Goal: Transaction & Acquisition: Book appointment/travel/reservation

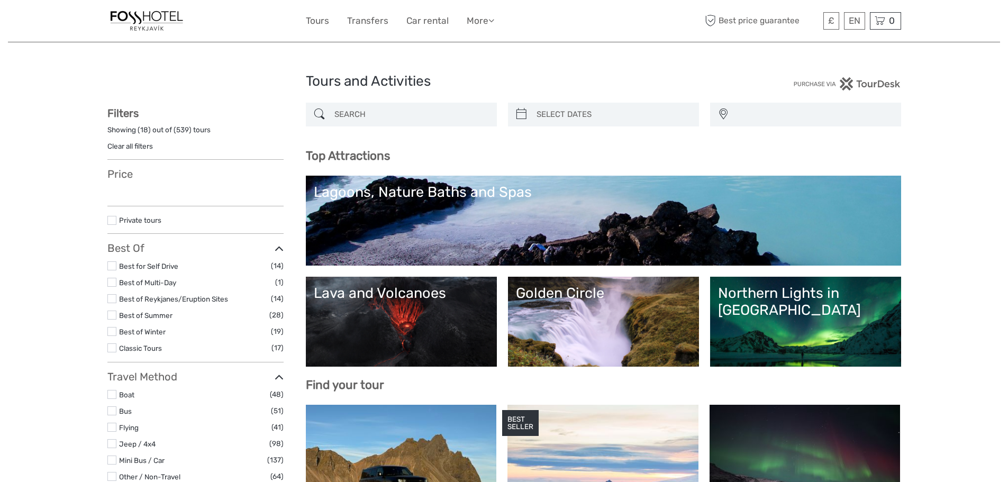
select select
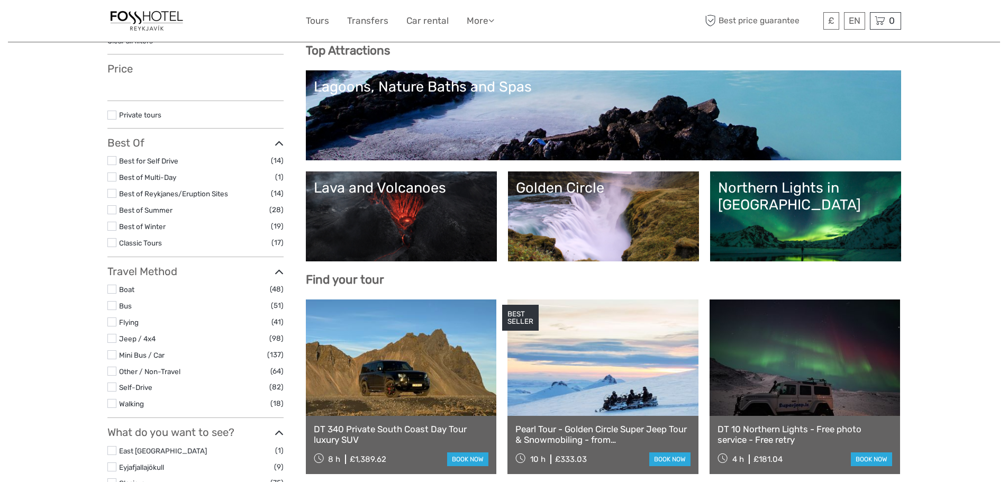
scroll to position [106, 0]
select select
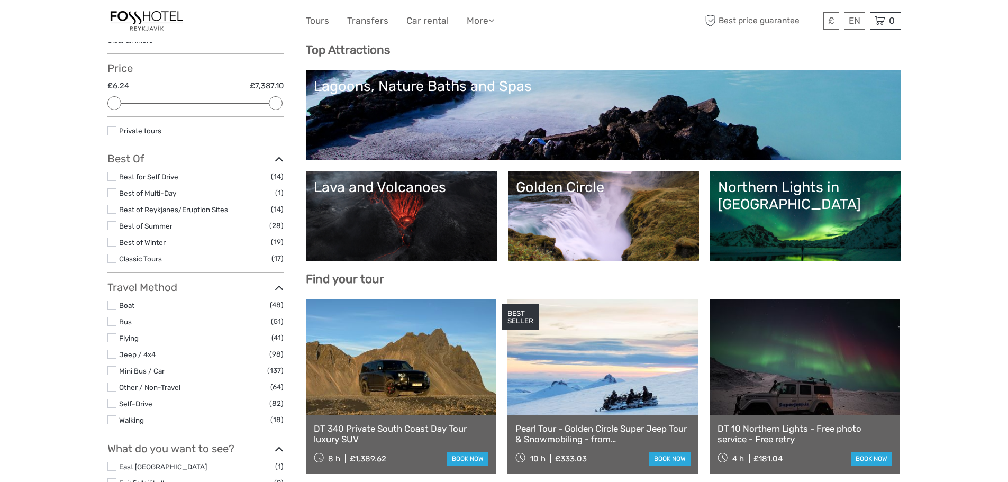
click at [769, 190] on div "Northern Lights in Iceland" at bounding box center [805, 196] width 175 height 34
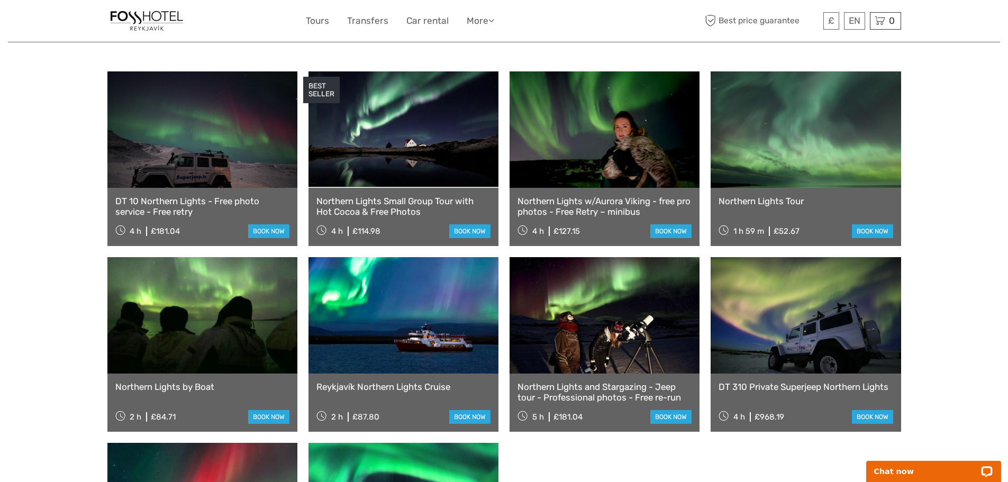
scroll to position [370, 0]
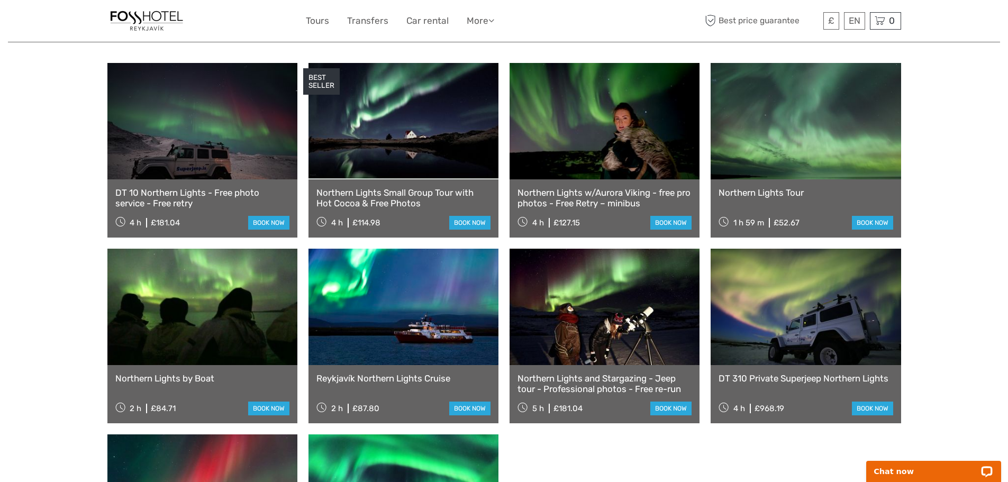
click at [401, 125] on link at bounding box center [403, 121] width 190 height 116
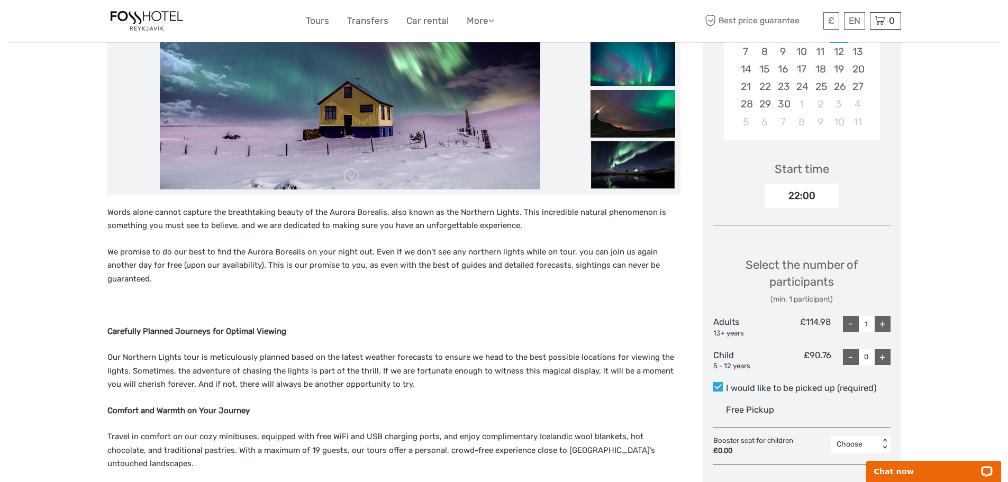
scroll to position [264, 0]
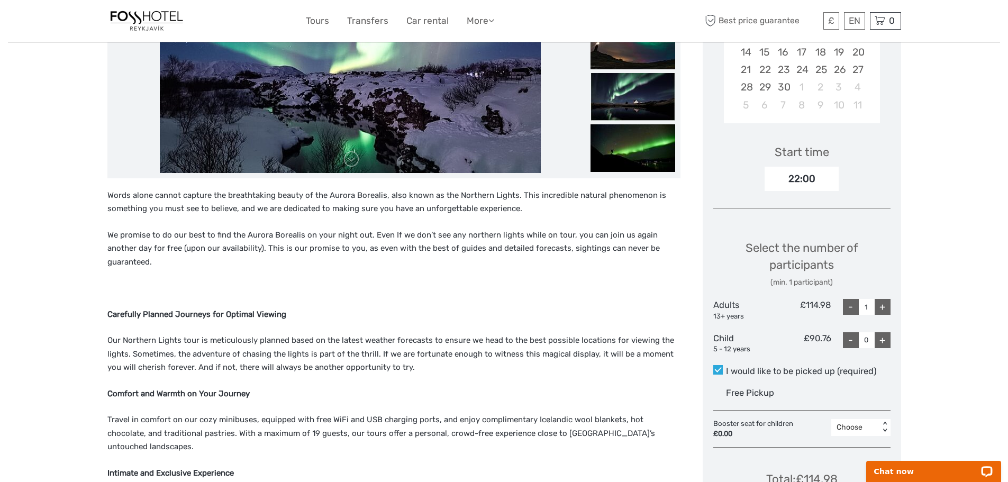
click at [880, 302] on div "+" at bounding box center [882, 307] width 16 height 16
type input "2"
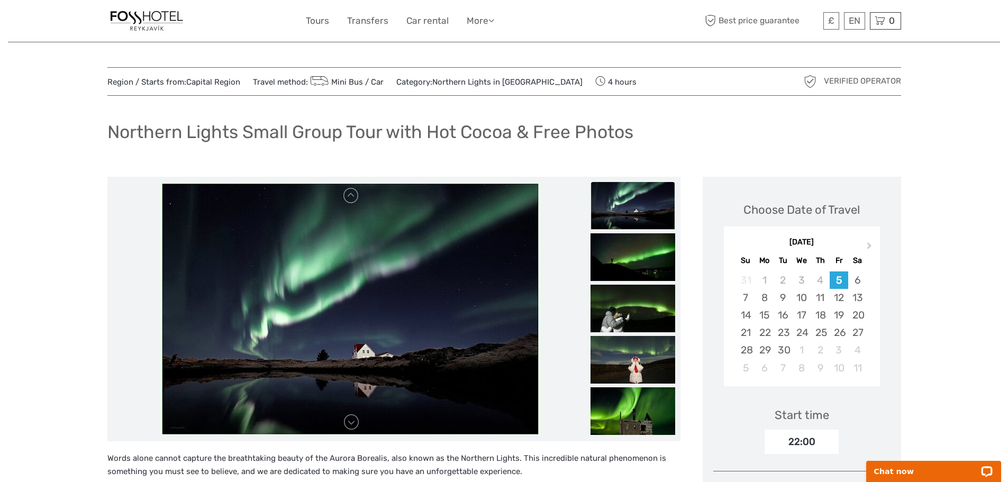
scroll to position [0, 0]
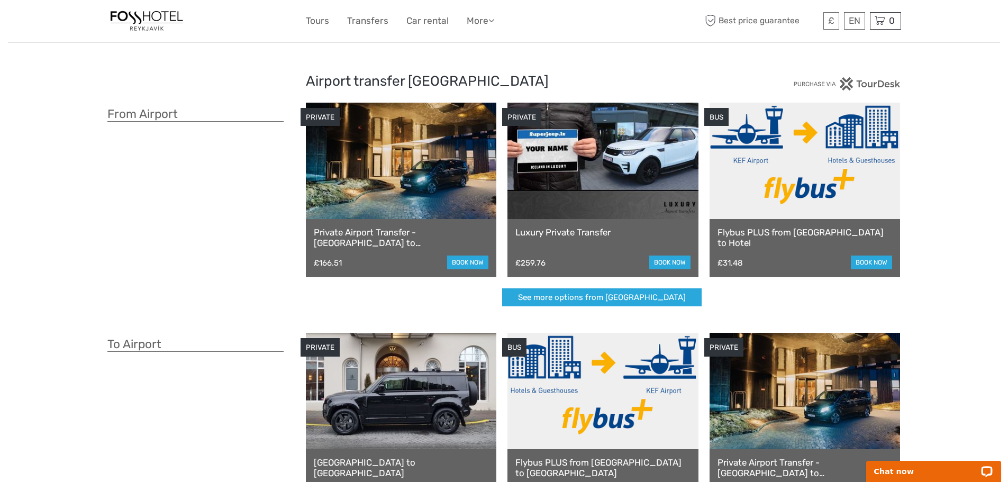
click at [395, 195] on link at bounding box center [401, 161] width 191 height 116
click at [762, 168] on link at bounding box center [804, 161] width 191 height 116
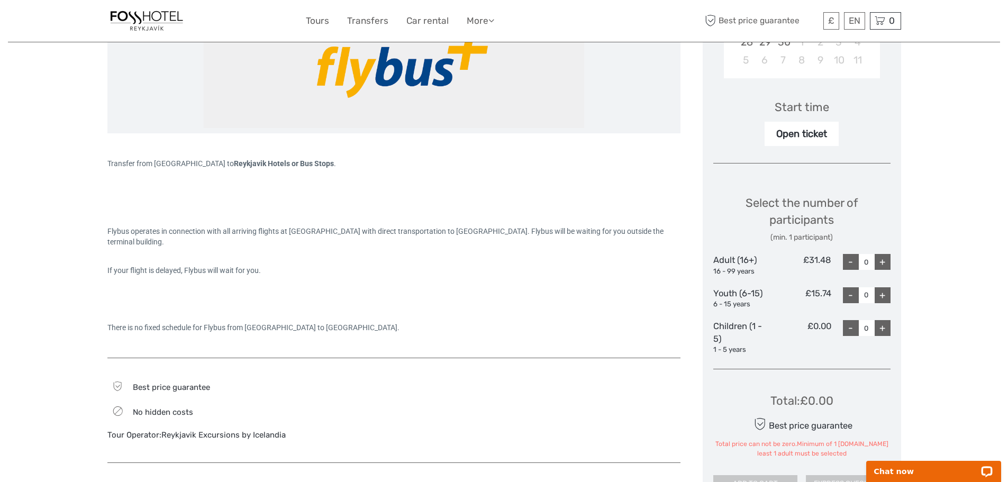
scroll to position [370, 0]
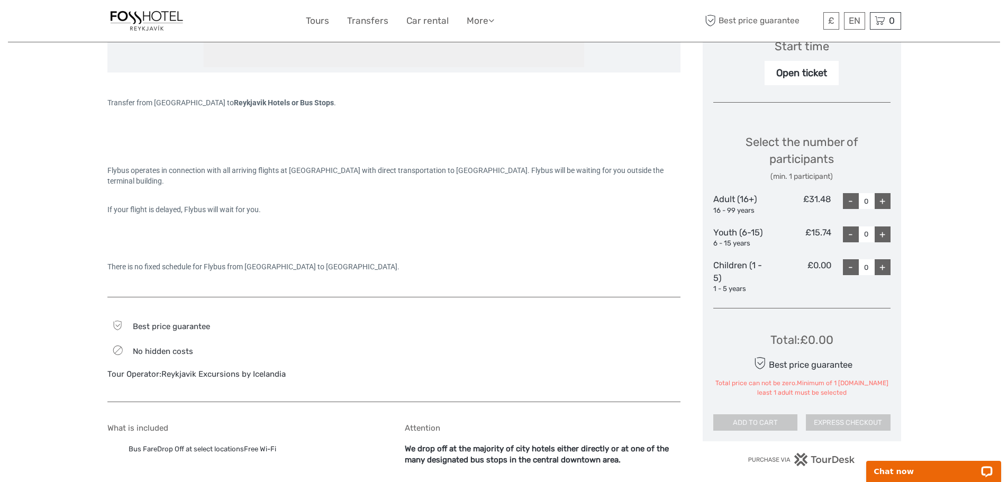
click at [884, 204] on div "+" at bounding box center [882, 201] width 16 height 16
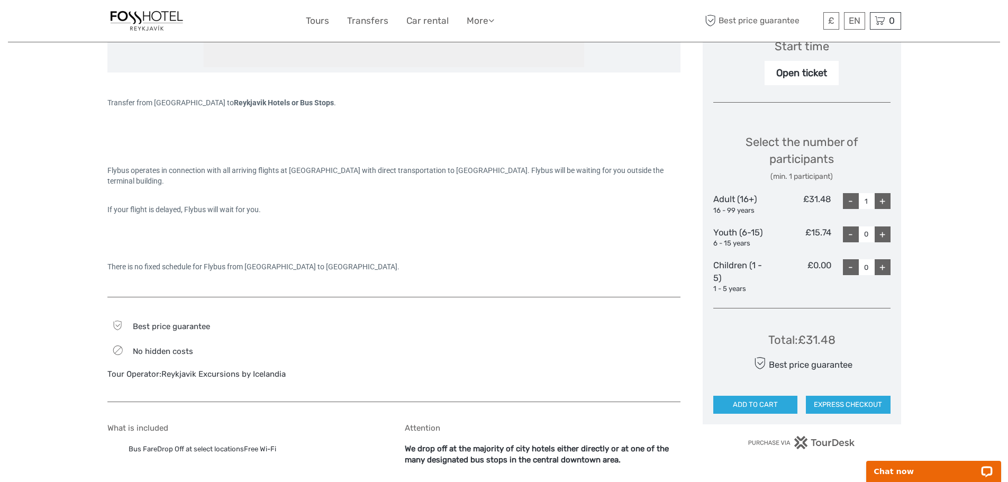
click at [882, 205] on div "+" at bounding box center [882, 201] width 16 height 16
type input "2"
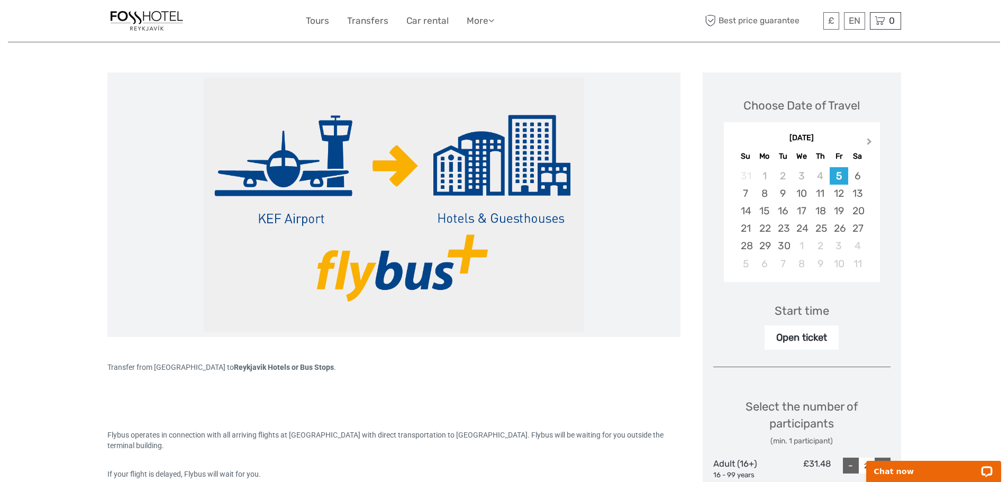
click at [869, 137] on button "Next Month" at bounding box center [870, 143] width 17 height 17
